Goal: Task Accomplishment & Management: Manage account settings

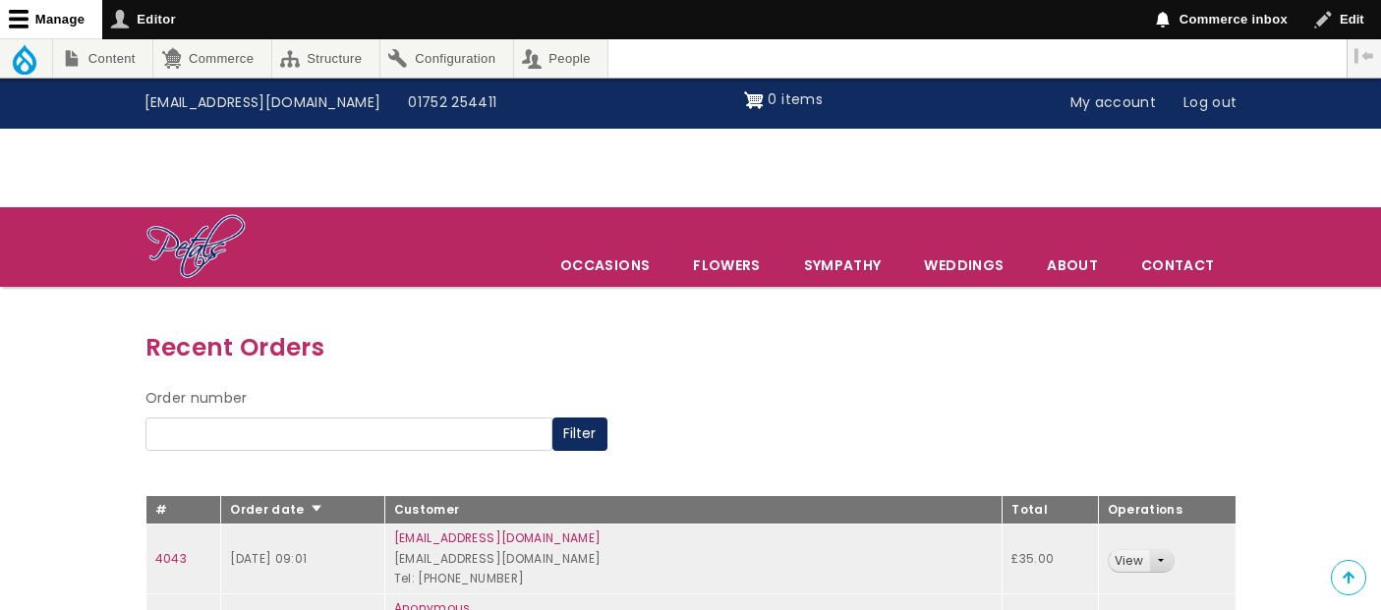
scroll to position [218, 0]
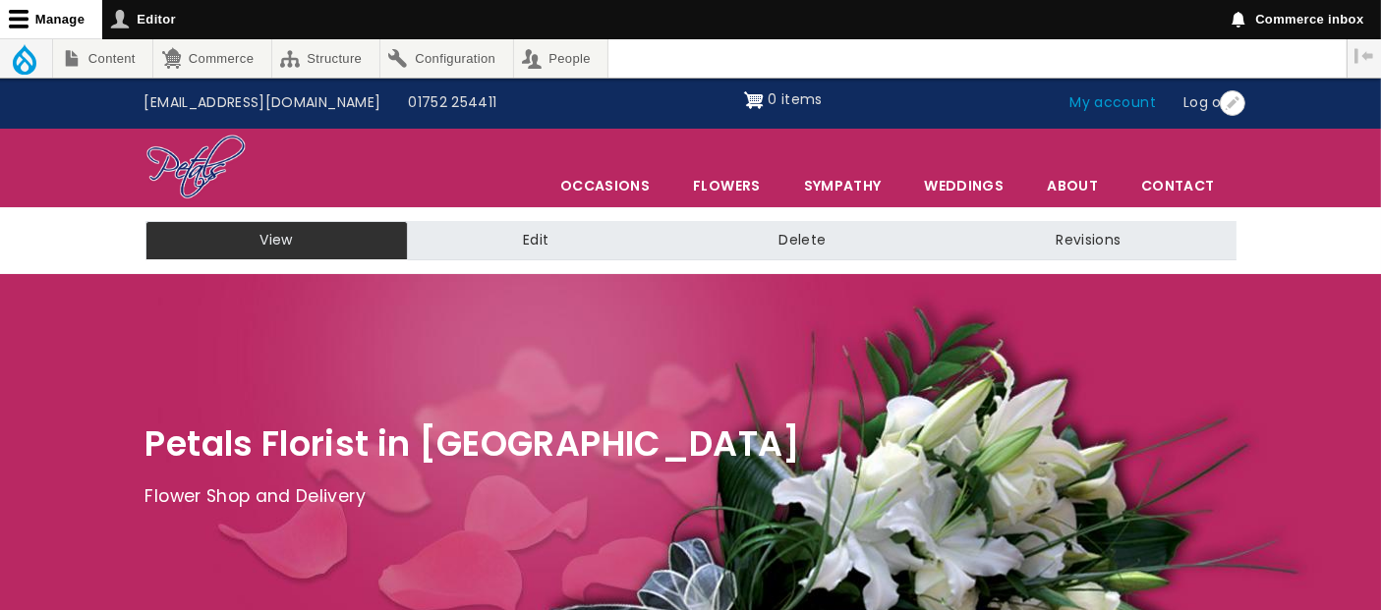
click at [1122, 99] on link "My account" at bounding box center [1114, 103] width 114 height 37
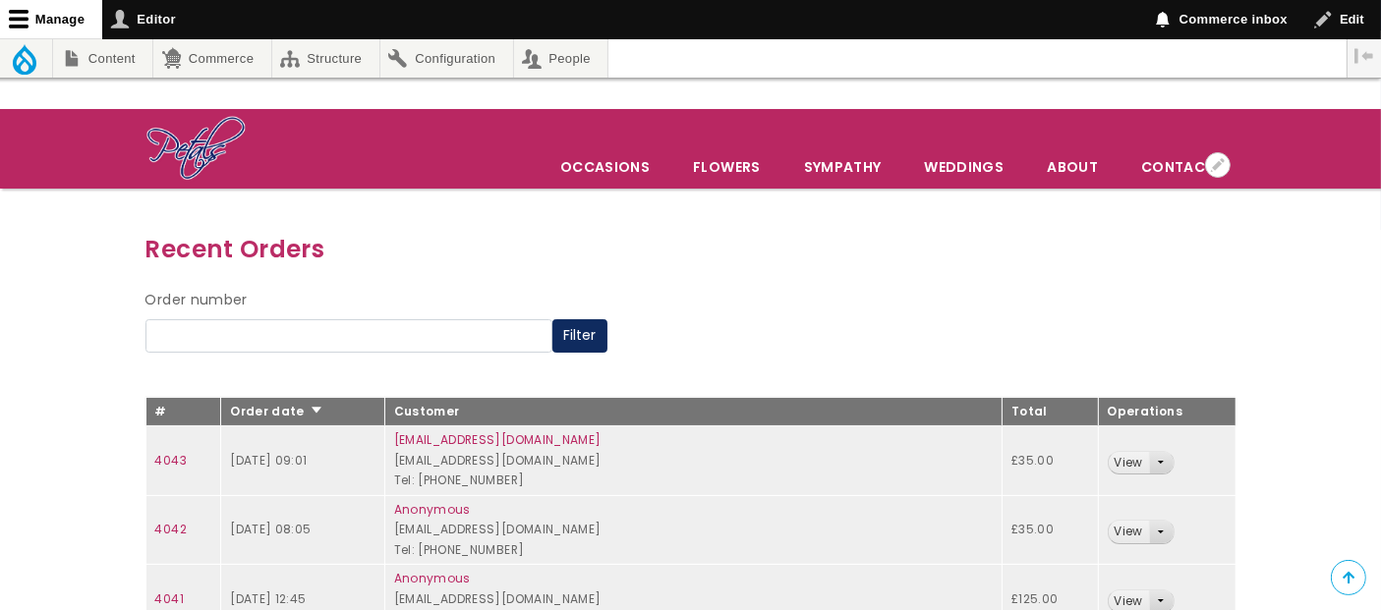
scroll to position [218, 0]
